Goal: Task Accomplishment & Management: Manage account settings

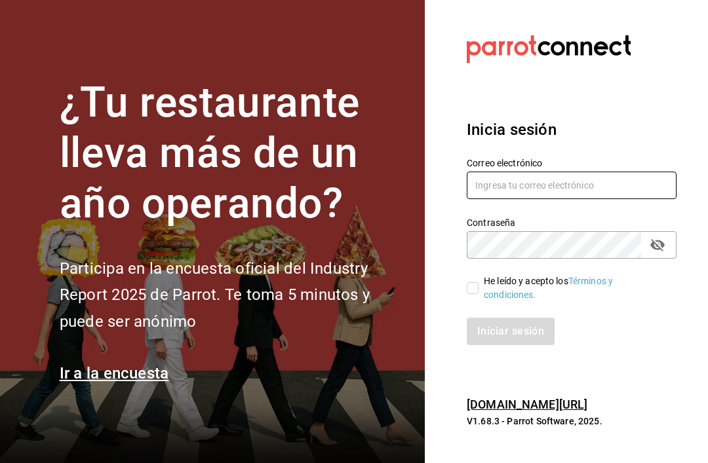
click at [637, 199] on input "text" at bounding box center [571, 186] width 210 height 28
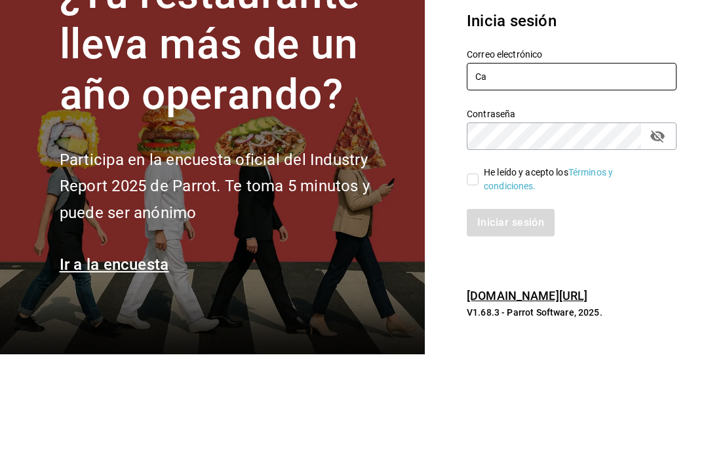
type input "C"
type input "[EMAIL_ADDRESS][DOMAIN_NAME]"
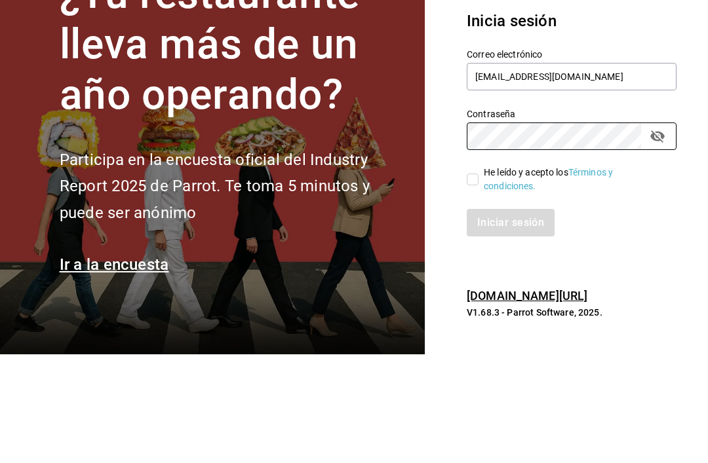
click at [655, 239] on icon "passwordField" at bounding box center [657, 245] width 14 height 12
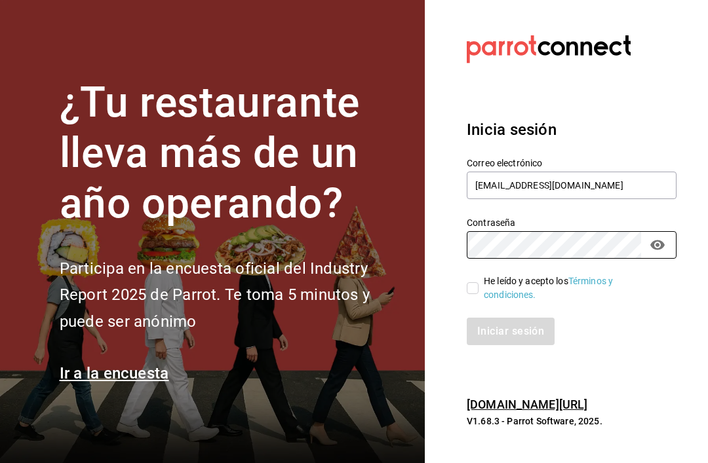
click at [470, 282] on input "He leído y acepto los Términos y condiciones." at bounding box center [472, 288] width 12 height 12
checkbox input "true"
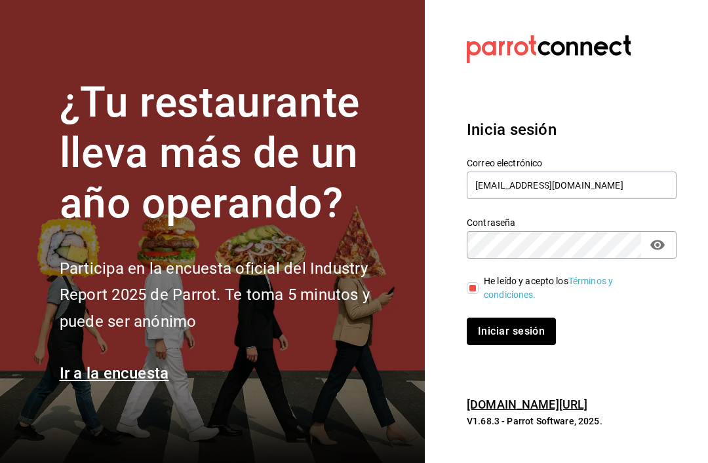
click at [521, 318] on button "Iniciar sesión" at bounding box center [510, 332] width 89 height 28
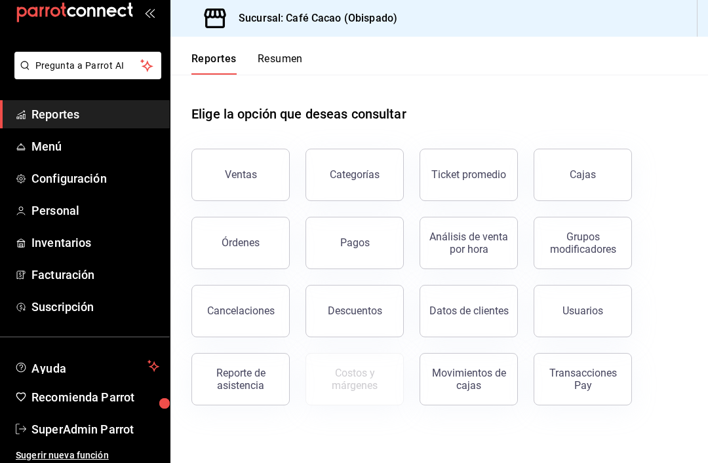
scroll to position [28, 0]
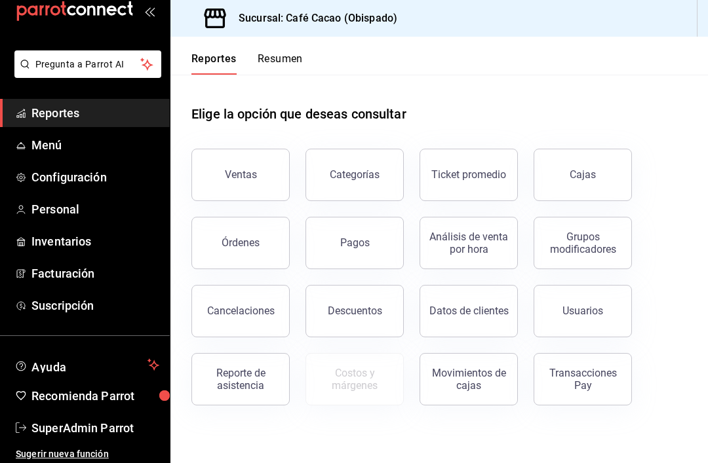
click at [288, 56] on button "Resumen" at bounding box center [279, 63] width 45 height 22
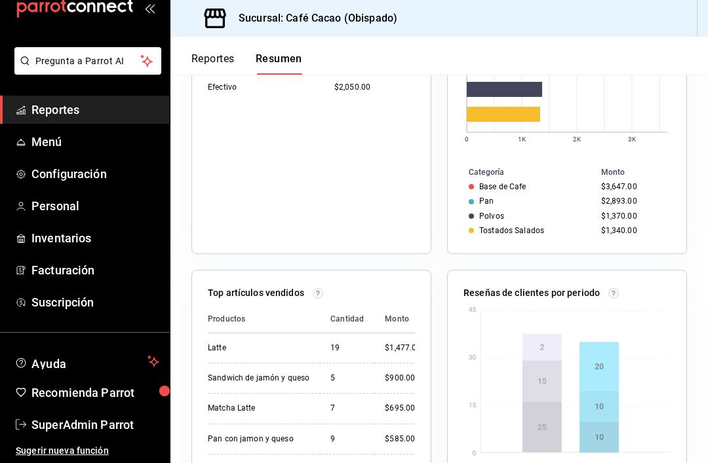
scroll to position [31, 0]
click at [42, 237] on span "Inventarios" at bounding box center [95, 238] width 128 height 18
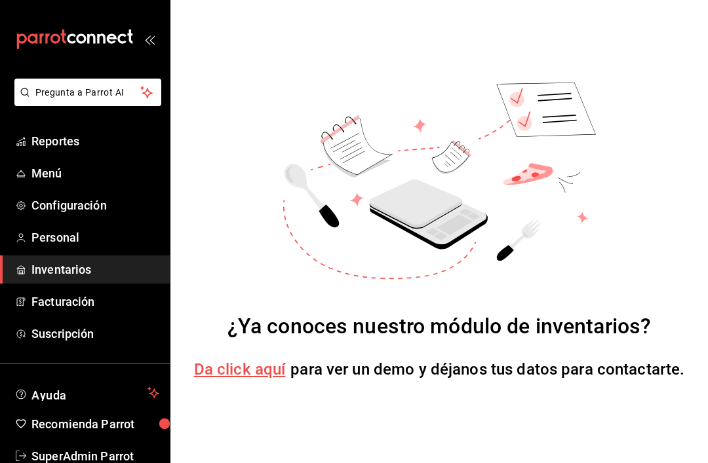
click at [50, 203] on span "Configuración" at bounding box center [95, 206] width 128 height 18
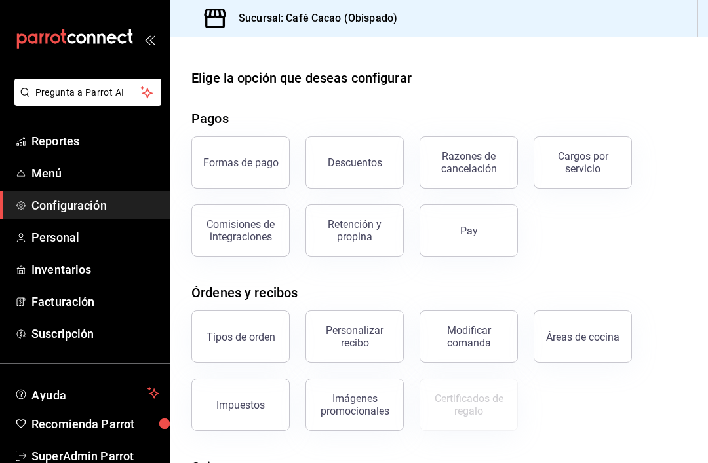
click at [40, 174] on span "Menú" at bounding box center [95, 173] width 128 height 18
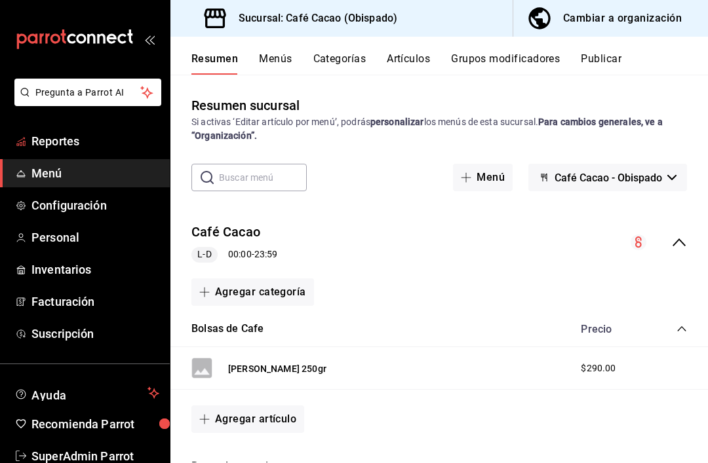
click at [39, 138] on span "Reportes" at bounding box center [95, 141] width 128 height 18
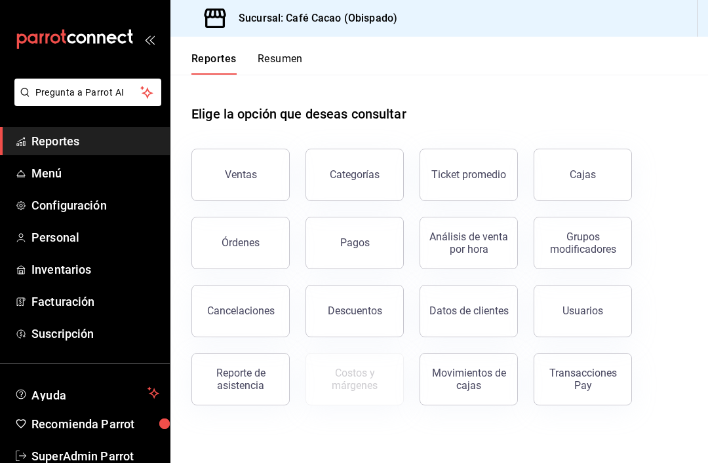
scroll to position [42, 0]
click at [366, 237] on div "Pagos" at bounding box center [354, 243] width 29 height 12
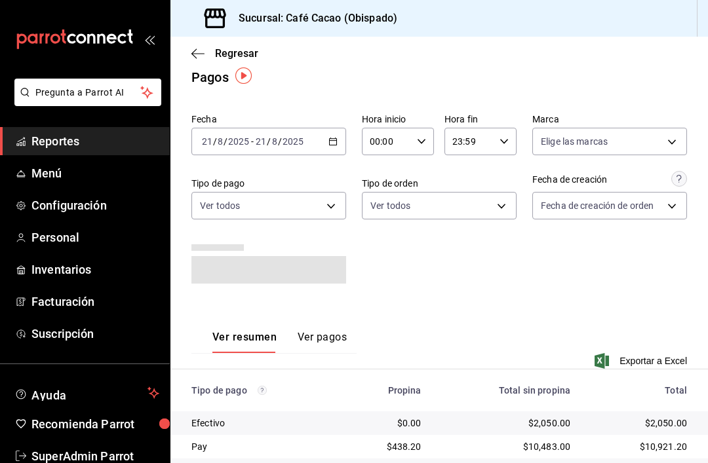
scroll to position [12, 0]
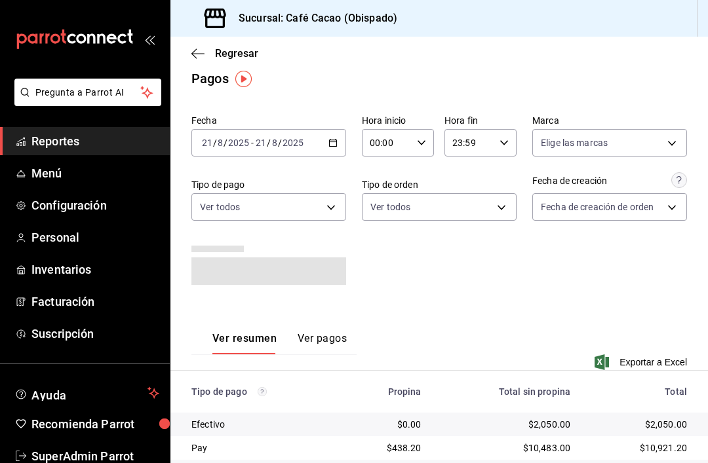
click at [329, 206] on body "Pregunta a Parrot AI Reportes Menú Configuración Personal Inventarios Facturaci…" at bounding box center [354, 231] width 708 height 463
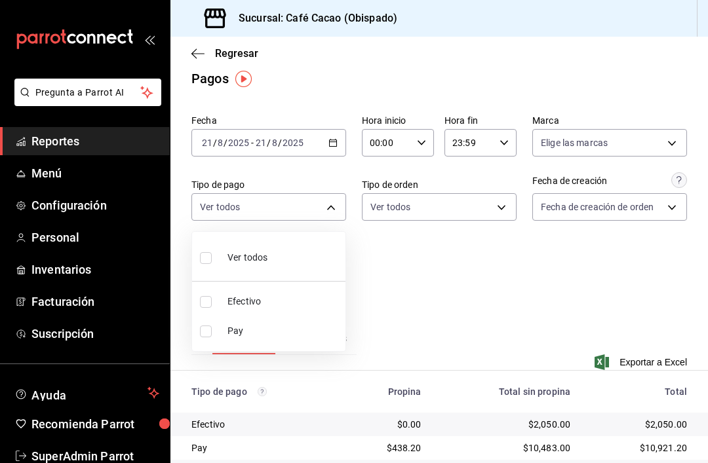
click at [333, 208] on div at bounding box center [354, 231] width 708 height 463
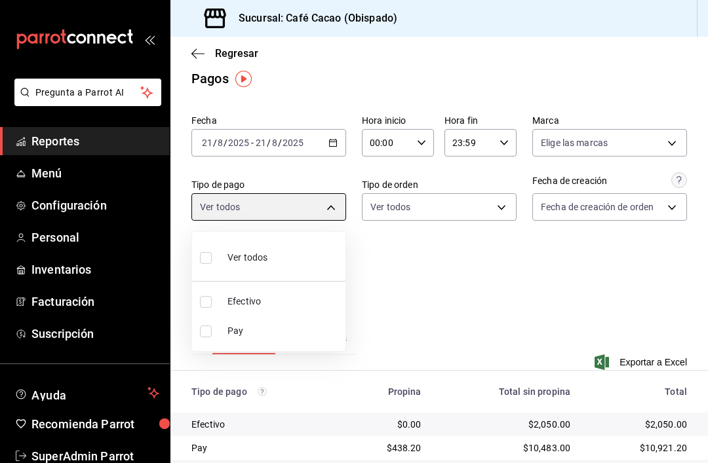
scroll to position [5, 0]
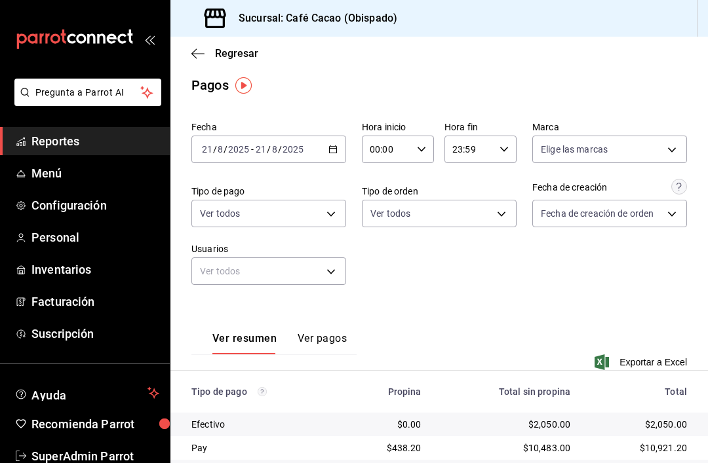
click at [195, 52] on icon "button" at bounding box center [197, 54] width 13 height 12
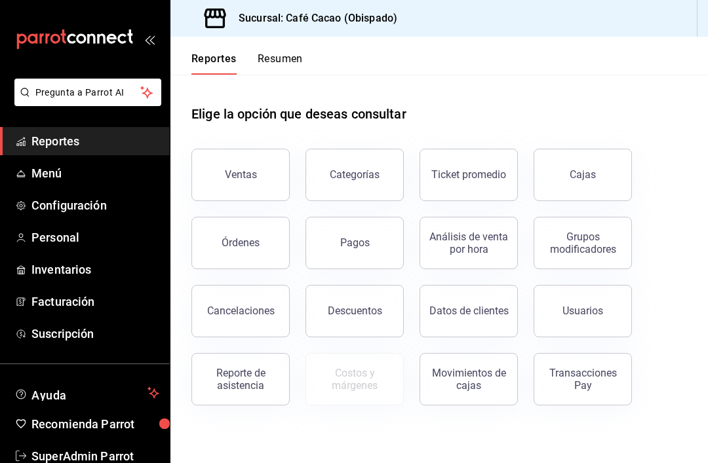
click at [60, 93] on span "Pregunta a Parrot AI" at bounding box center [87, 93] width 105 height 14
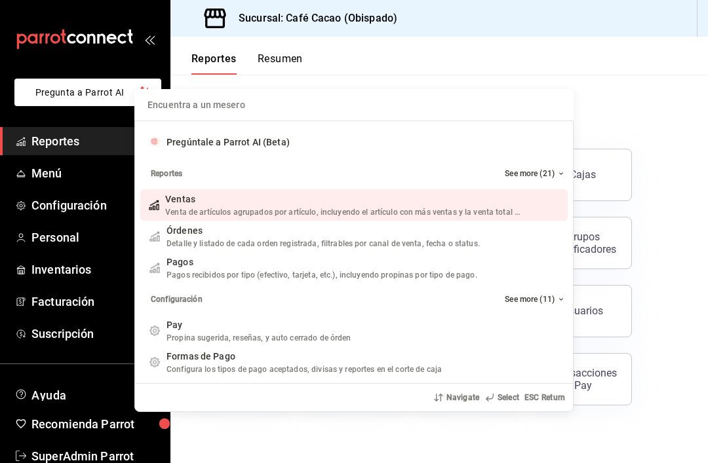
click at [531, 108] on input "Quiero cancelar una orden" at bounding box center [353, 104] width 423 height 31
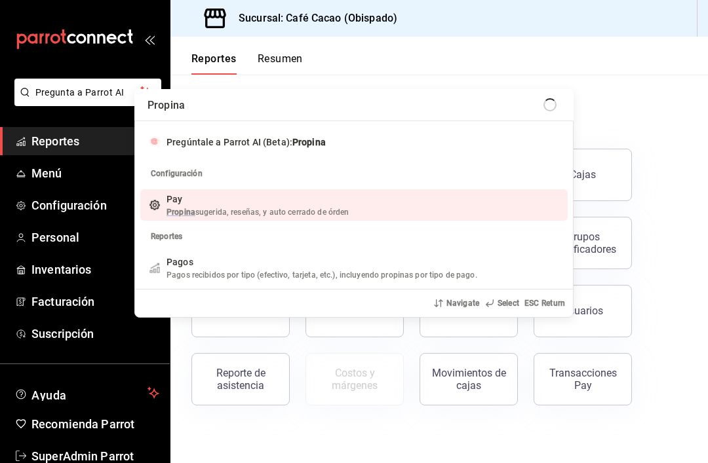
type input "Propinas"
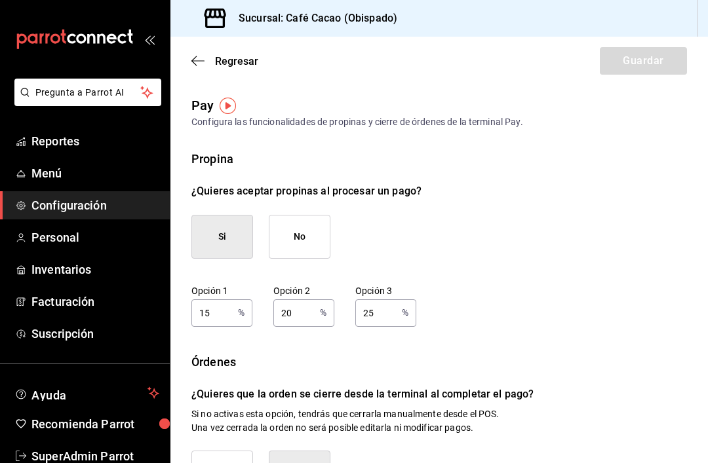
click at [198, 62] on icon "button" at bounding box center [197, 61] width 13 height 12
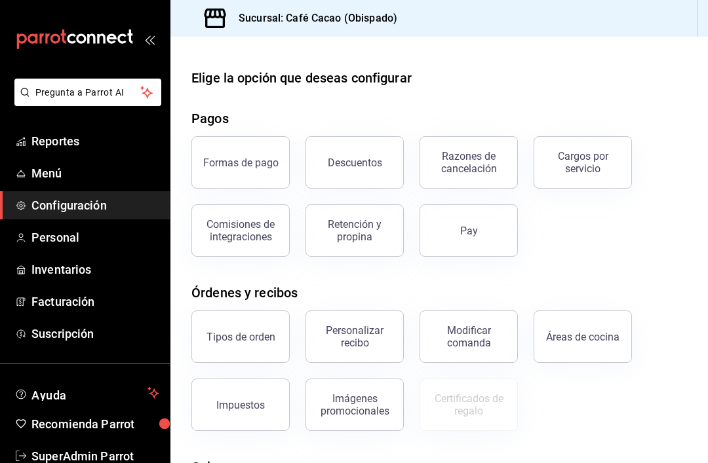
click at [493, 231] on button "Pay" at bounding box center [468, 230] width 98 height 52
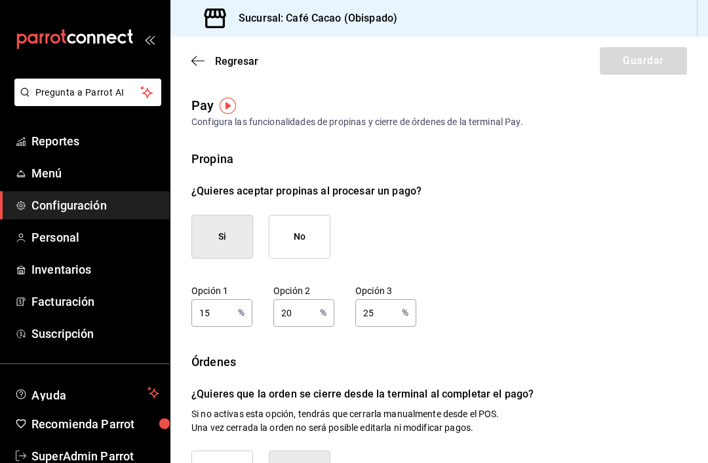
click at [200, 56] on icon "button" at bounding box center [197, 61] width 13 height 12
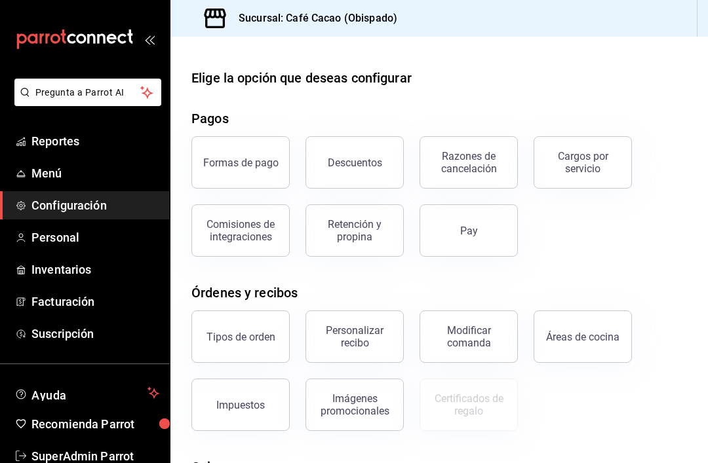
click at [387, 232] on div "Retención y propina" at bounding box center [354, 230] width 81 height 25
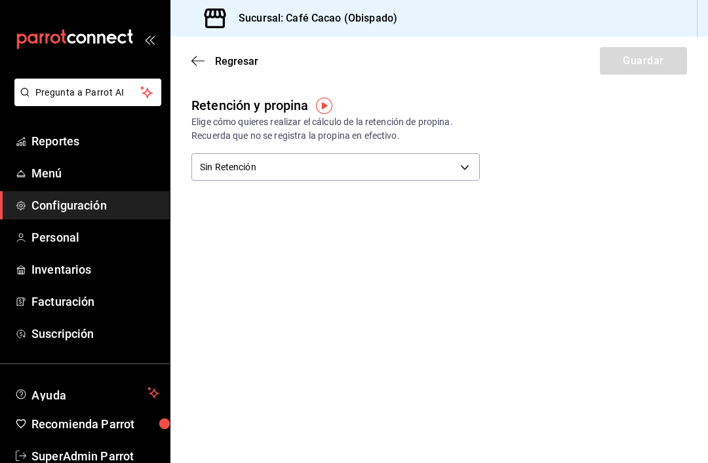
click at [467, 170] on body "Pregunta a Parrot AI Reportes Menú Configuración Personal Inventarios Facturaci…" at bounding box center [354, 231] width 708 height 463
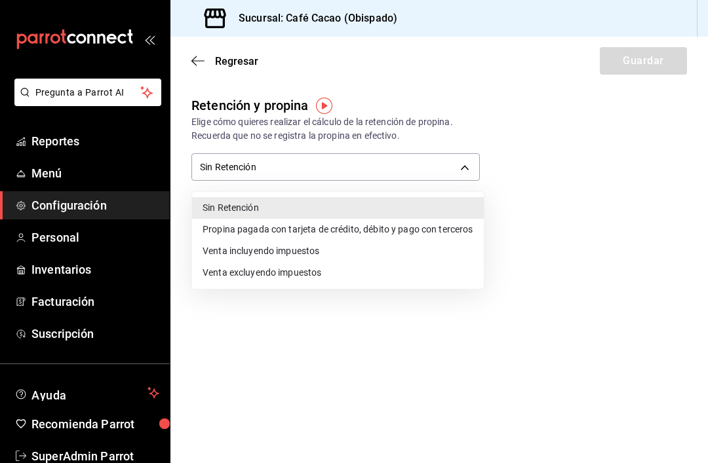
click at [560, 221] on div at bounding box center [354, 231] width 708 height 463
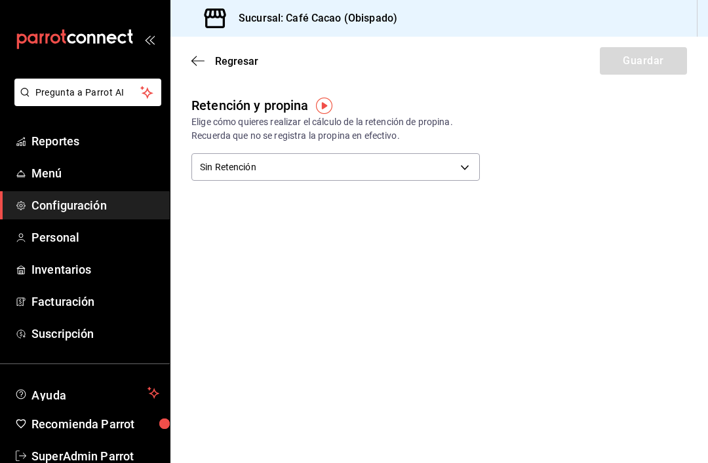
click at [197, 60] on icon "button" at bounding box center [197, 61] width 13 height 12
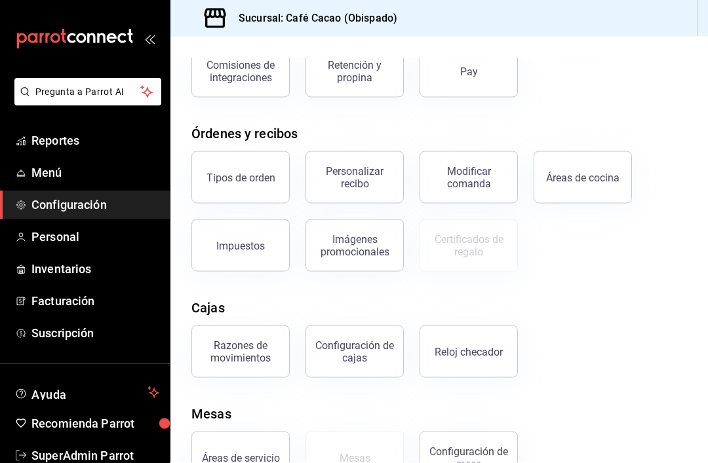
scroll to position [42, 0]
click at [487, 346] on div "Reloj checador" at bounding box center [468, 352] width 68 height 12
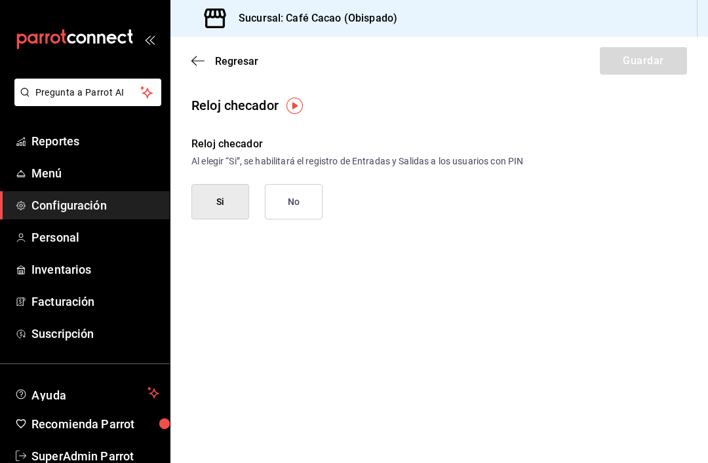
click at [204, 56] on icon "button" at bounding box center [197, 61] width 13 height 12
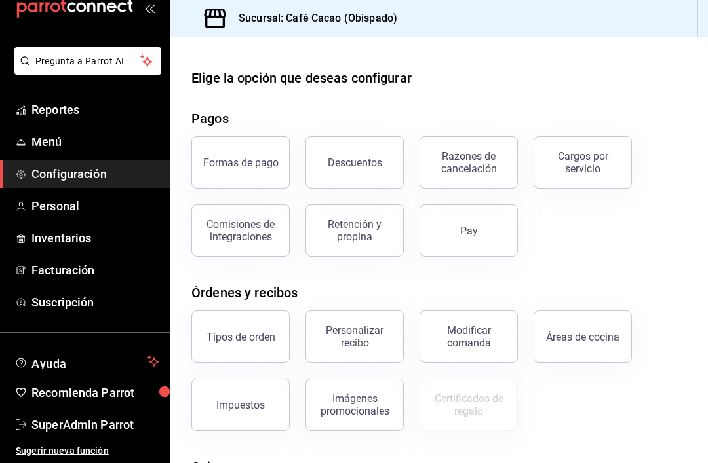
scroll to position [31, 0]
click at [45, 109] on span "Reportes" at bounding box center [95, 110] width 128 height 18
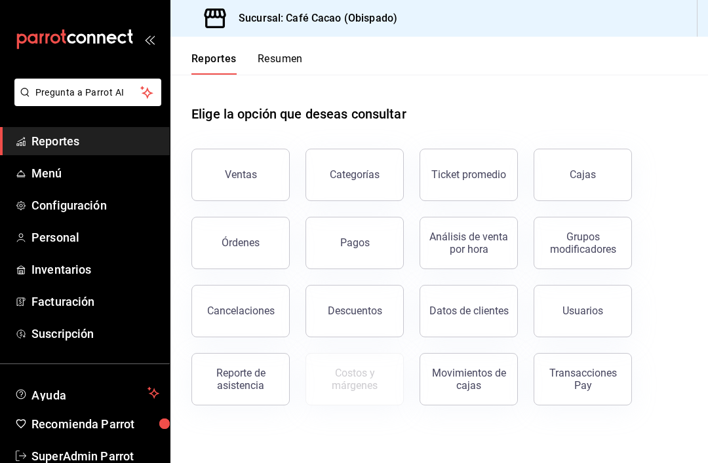
click at [615, 293] on button "Usuarios" at bounding box center [582, 311] width 98 height 52
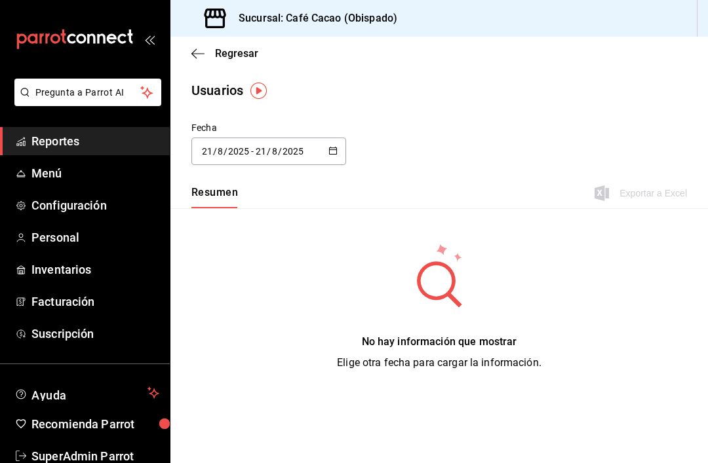
click at [333, 150] on icon "button" at bounding box center [332, 150] width 9 height 9
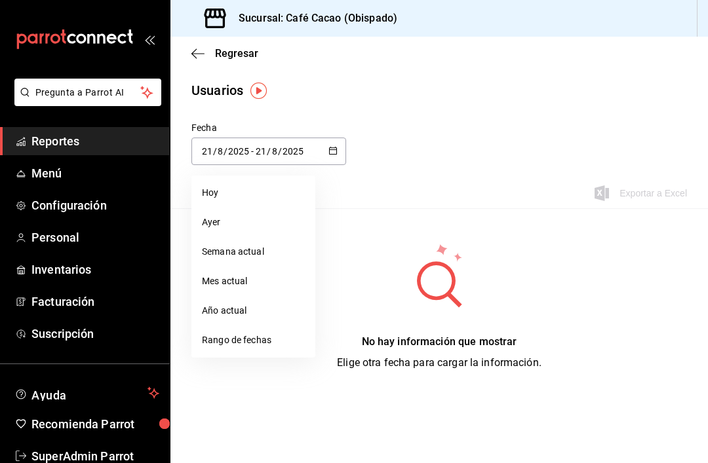
click at [214, 218] on li "Ayer" at bounding box center [253, 222] width 124 height 29
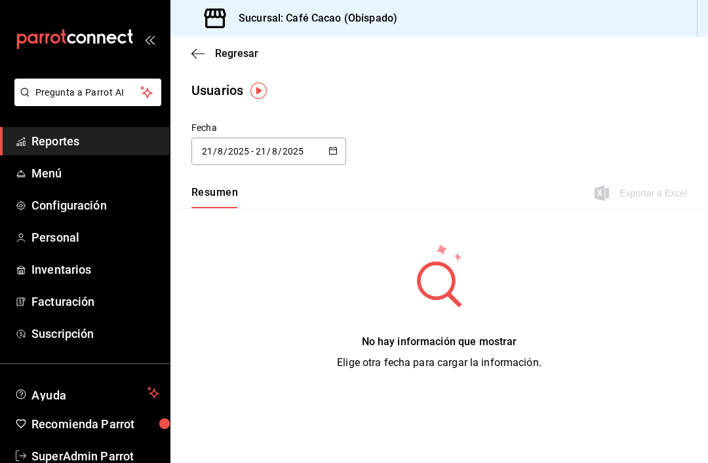
type input "[DATE]"
type input "20"
type input "[DATE]"
type input "20"
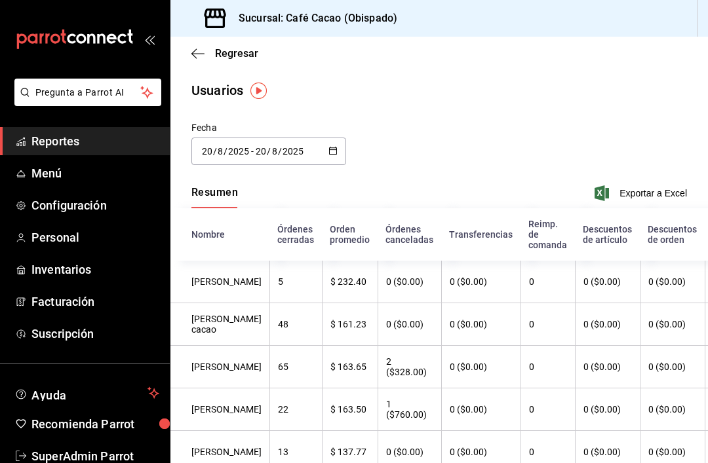
click at [263, 152] on input "20" at bounding box center [261, 151] width 12 height 10
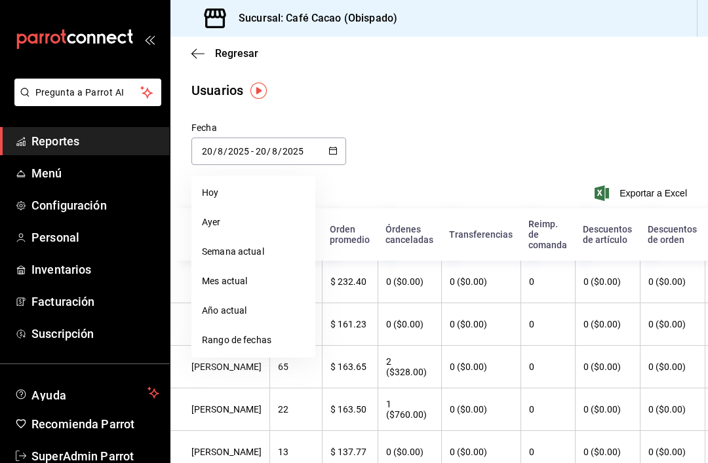
click at [631, 138] on div "Fecha [DATE] [DATE] - [DATE] [DATE] [DATE] [DATE] Semana actual Mes actual Año …" at bounding box center [438, 151] width 537 height 60
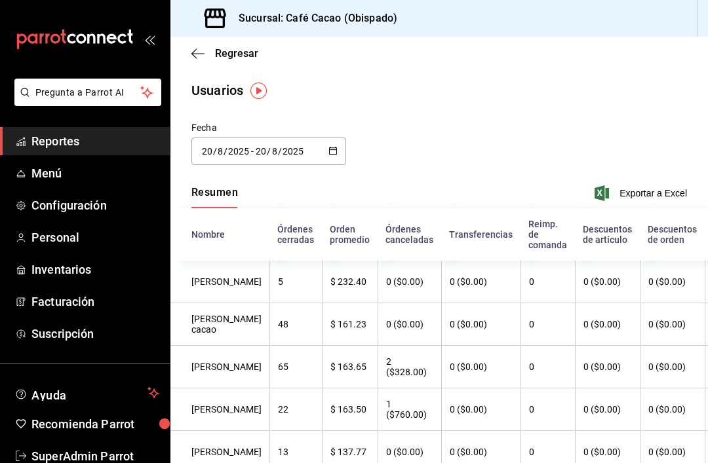
click at [337, 149] on \(Stroke\) "button" at bounding box center [333, 150] width 8 height 7
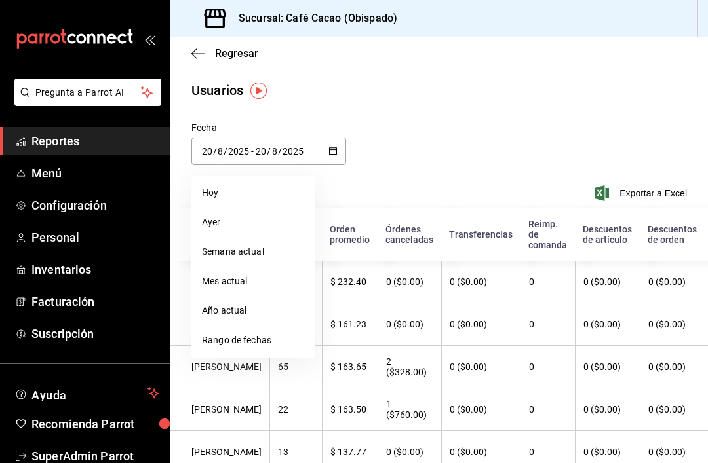
click at [211, 276] on li "Mes actual" at bounding box center [253, 281] width 124 height 29
type input "[DATE]"
type input "1"
type input "[DATE]"
type input "21"
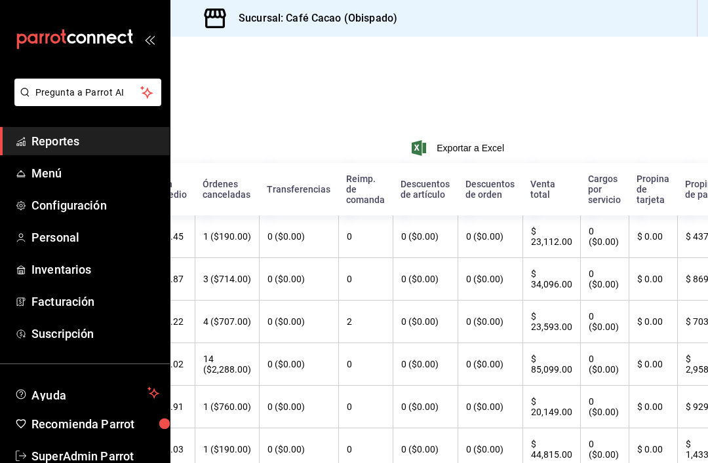
scroll to position [47, 183]
